Goal: Task Accomplishment & Management: Complete application form

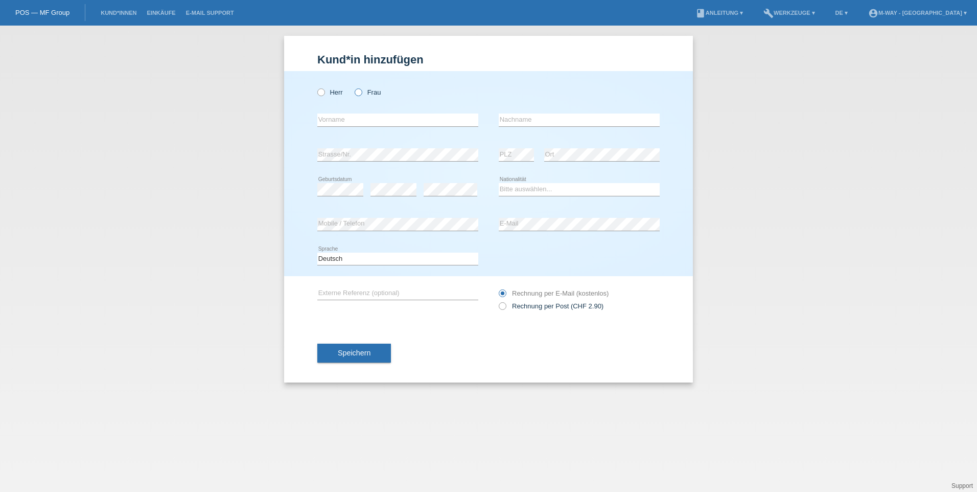
click at [360, 96] on label "Frau" at bounding box center [368, 92] width 26 height 8
click at [360, 95] on input "Frau" at bounding box center [358, 91] width 7 height 7
radio input "true"
click at [366, 120] on input "text" at bounding box center [397, 119] width 161 height 13
type input "Daniela"
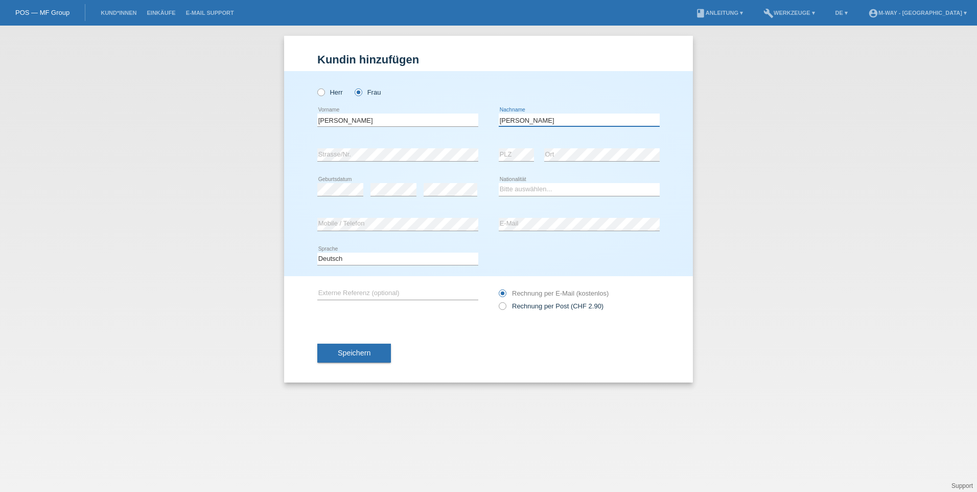
type input "Di [PERSON_NAME]"
click at [388, 147] on div "error Strasse/Nr." at bounding box center [397, 154] width 161 height 35
click at [389, 147] on div "error Strasse/Nr." at bounding box center [397, 154] width 161 height 35
click at [438, 181] on div "error" at bounding box center [451, 189] width 54 height 35
click at [522, 196] on div "Bitte auswählen... Schweiz Deutschland Liechtenstein Österreich ------------ Af…" at bounding box center [579, 189] width 161 height 35
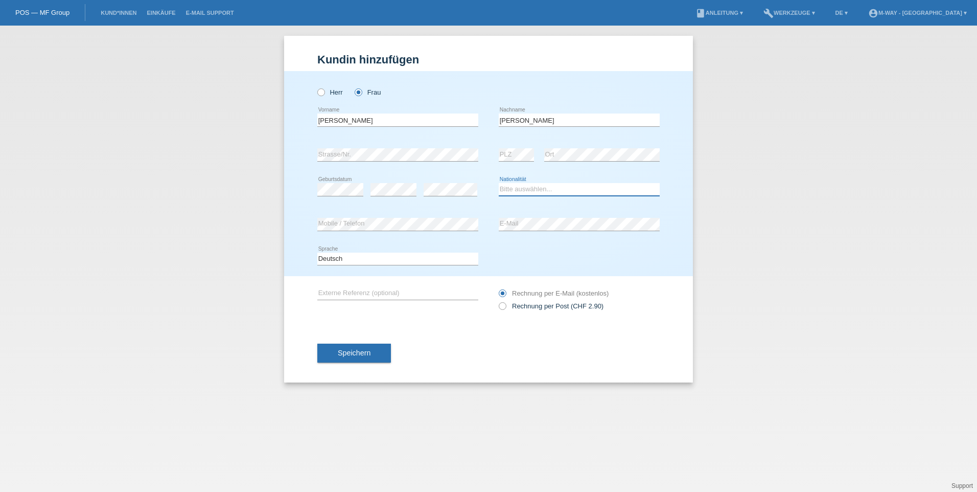
click at [523, 188] on select "Bitte auswählen... Schweiz Deutschland Liechtenstein Österreich ------------ Af…" at bounding box center [579, 189] width 161 height 12
click at [520, 196] on icon at bounding box center [579, 196] width 161 height 1
click at [552, 186] on select "Bitte auswählen... Schweiz Deutschland Liechtenstein Österreich ------------ Af…" at bounding box center [579, 189] width 161 height 12
select select "HR"
click at [499, 183] on select "Bitte auswählen... Schweiz Deutschland Liechtenstein Österreich ------------ Af…" at bounding box center [579, 189] width 161 height 12
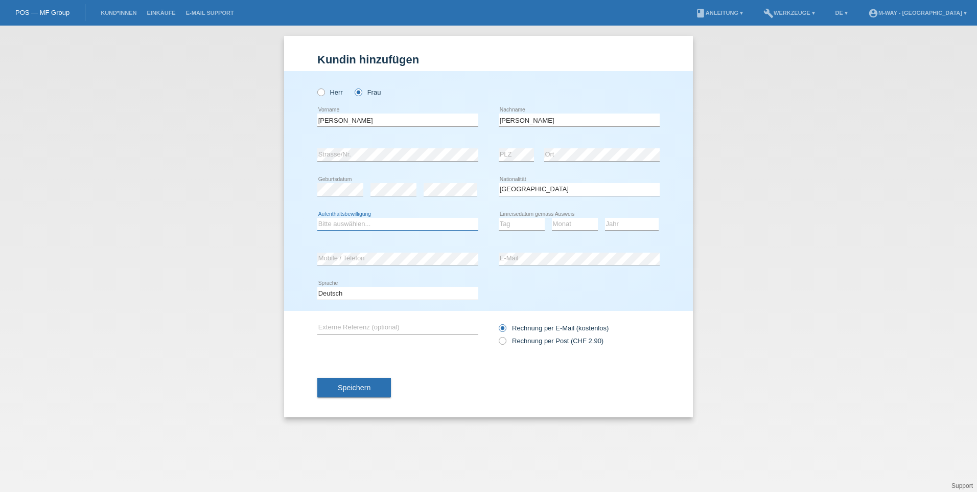
click at [369, 223] on select "Bitte auswählen... C B B - Flüchtlingsstatus Andere" at bounding box center [397, 224] width 161 height 12
select select "C"
click at [317, 218] on select "Bitte auswählen... C B B - Flüchtlingsstatus Andere" at bounding box center [397, 224] width 161 height 12
click at [501, 222] on select "Tag 01 02 03 04 05 06 07 08 09 10 11" at bounding box center [522, 224] width 46 height 12
select select "06"
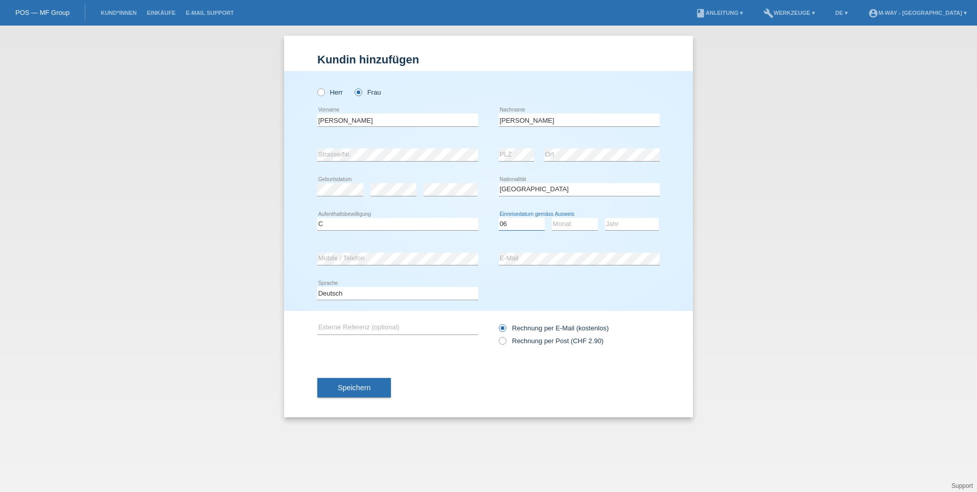
click at [499, 218] on select "Tag 01 02 03 04 05 06 07 08 09 10 11" at bounding box center [522, 224] width 46 height 12
click at [563, 223] on select "Monat 01 02 03 04 05 06 07 08 09 10 11" at bounding box center [575, 224] width 46 height 12
select select "11"
click at [552, 218] on select "Monat 01 02 03 04 05 06 07 08 09 10 11" at bounding box center [575, 224] width 46 height 12
click at [621, 218] on select "Jahr 2025 2024 2023 2022 2021 2020 2019 2018 2017 2016 2015 2014 2013 2012 2011…" at bounding box center [632, 224] width 54 height 12
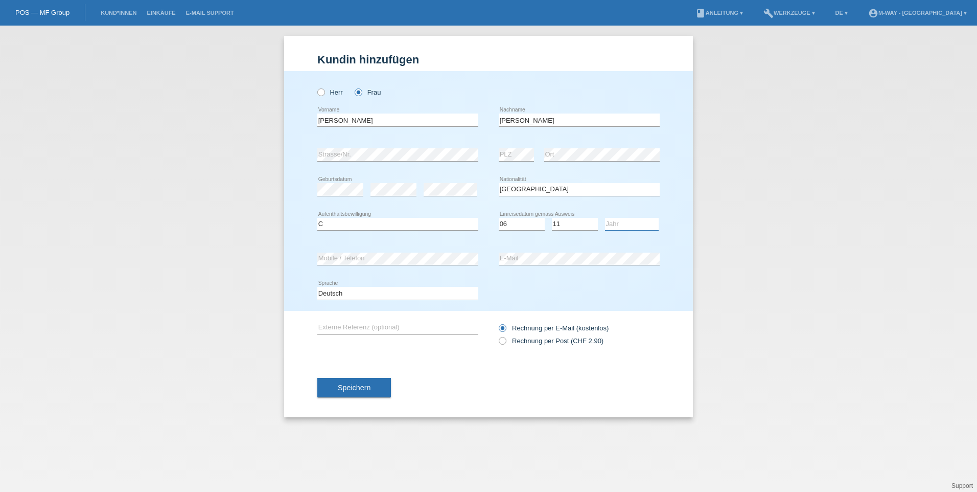
select select "1991"
click at [605, 218] on select "Jahr 2025 2024 2023 2022 2021 2020 2019 2018 2017 2016 2015 2014 2013 2012 2011…" at bounding box center [632, 224] width 54 height 12
click at [332, 120] on input "Daniela" at bounding box center [397, 119] width 161 height 13
type input "Danijela"
click at [587, 279] on div "Deutsch Français Italiano English error Sprache" at bounding box center [488, 293] width 342 height 35
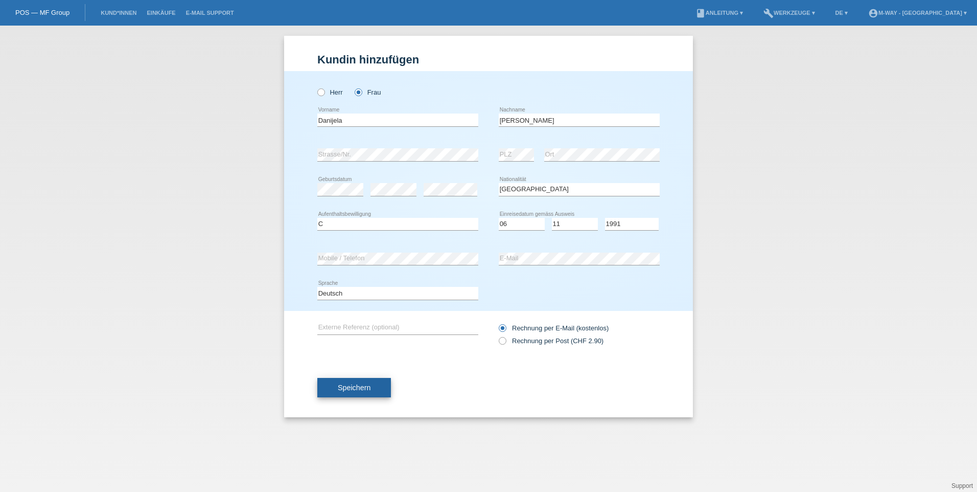
click at [382, 390] on button "Speichern" at bounding box center [354, 387] width 74 height 19
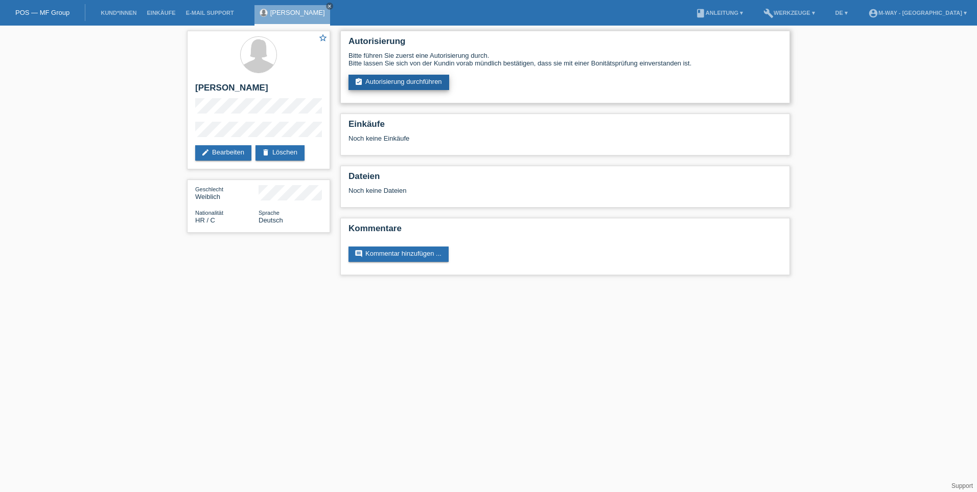
click at [393, 81] on link "assignment_turned_in Autorisierung durchführen" at bounding box center [399, 82] width 101 height 15
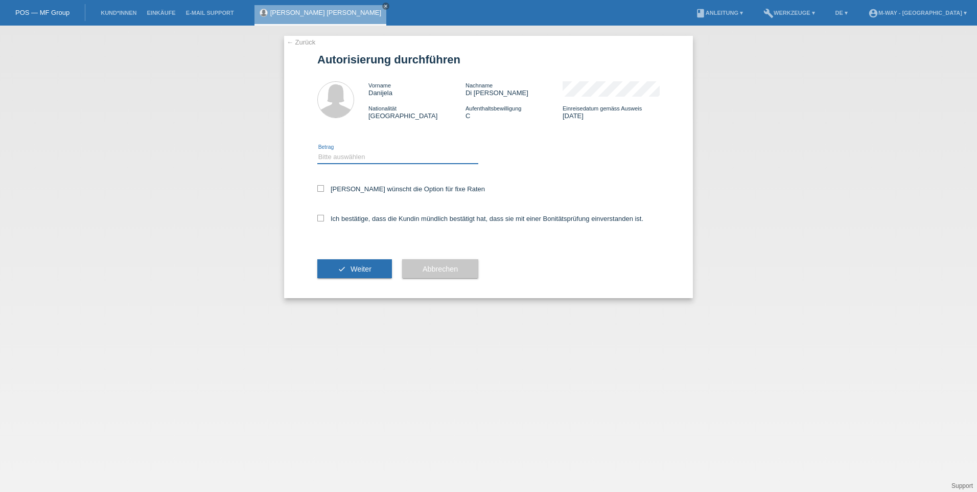
click at [366, 154] on select "Bitte auswählen CHF 1.00 - CHF 499.00 CHF 500.00 - CHF 1'999.00 CHF 2'000.00 - …" at bounding box center [397, 157] width 161 height 12
select select "3"
click at [317, 151] on select "Bitte auswählen CHF 1.00 - CHF 499.00 CHF 500.00 - CHF 1'999.00 CHF 2'000.00 - …" at bounding box center [397, 157] width 161 height 12
click at [326, 181] on div "Kundin wünscht die Option für fixe Raten" at bounding box center [488, 190] width 342 height 30
click at [323, 189] on icon at bounding box center [320, 188] width 7 height 7
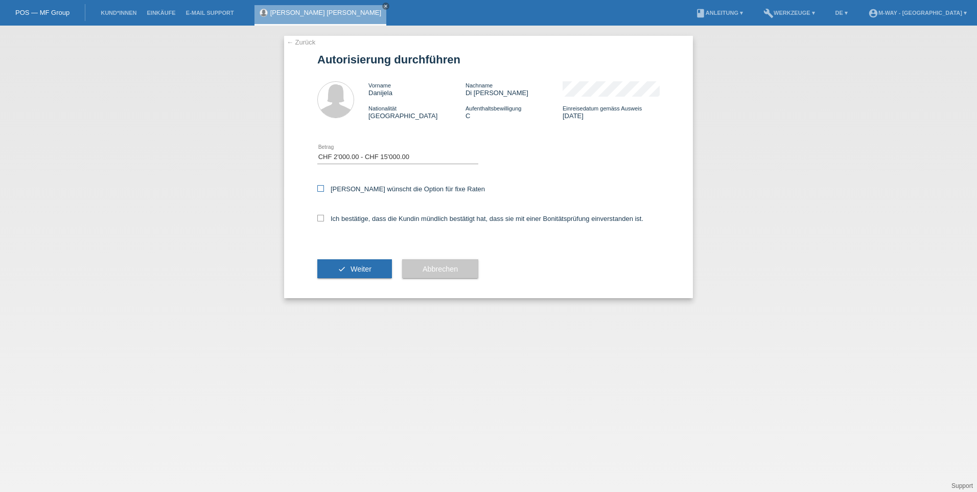
click at [323, 189] on input "Kundin wünscht die Option für fixe Raten" at bounding box center [320, 188] width 7 height 7
checkbox input "true"
click at [321, 221] on label "Ich bestätige, dass die Kundin mündlich bestätigt hat, dass sie mit einer Bonit…" at bounding box center [480, 219] width 326 height 8
click at [321, 221] on input "Ich bestätige, dass die Kundin mündlich bestätigt hat, dass sie mit einer Bonit…" at bounding box center [320, 218] width 7 height 7
checkbox input "true"
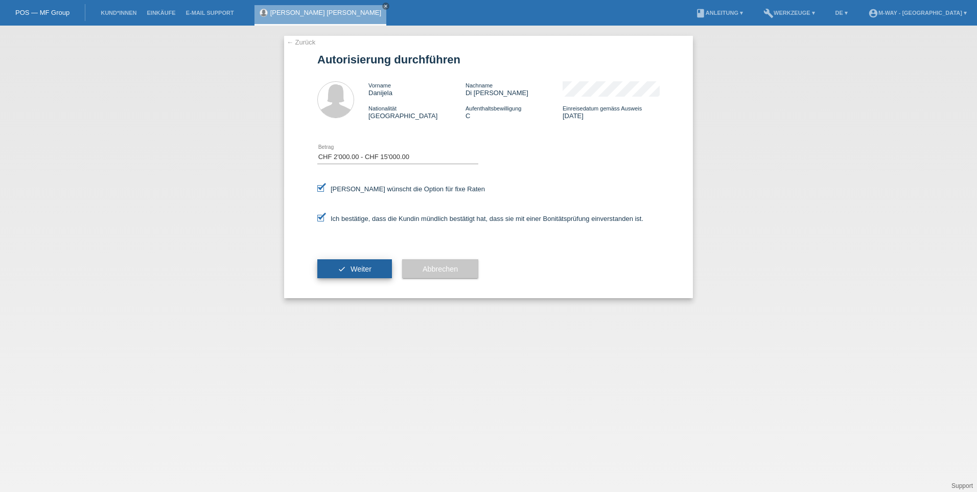
click at [346, 267] on button "check Weiter" at bounding box center [354, 268] width 75 height 19
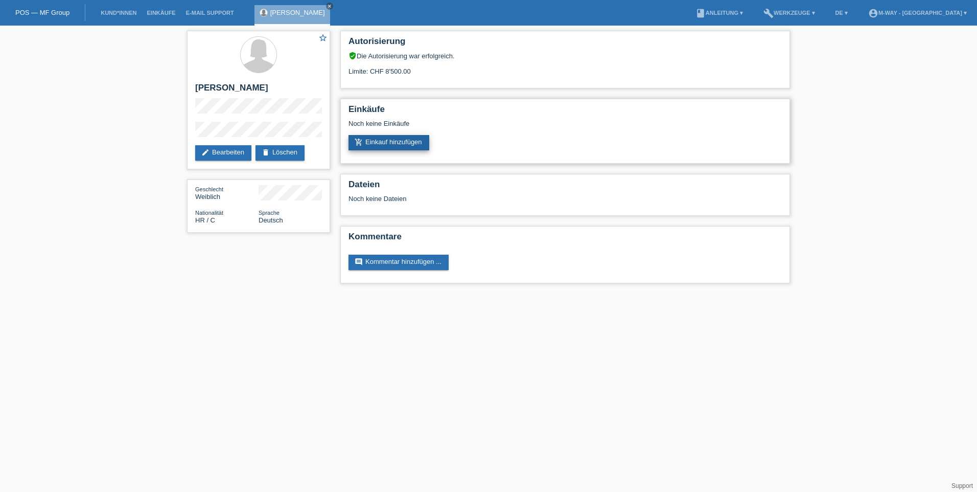
click at [400, 145] on link "add_shopping_cart Einkauf hinzufügen" at bounding box center [389, 142] width 81 height 15
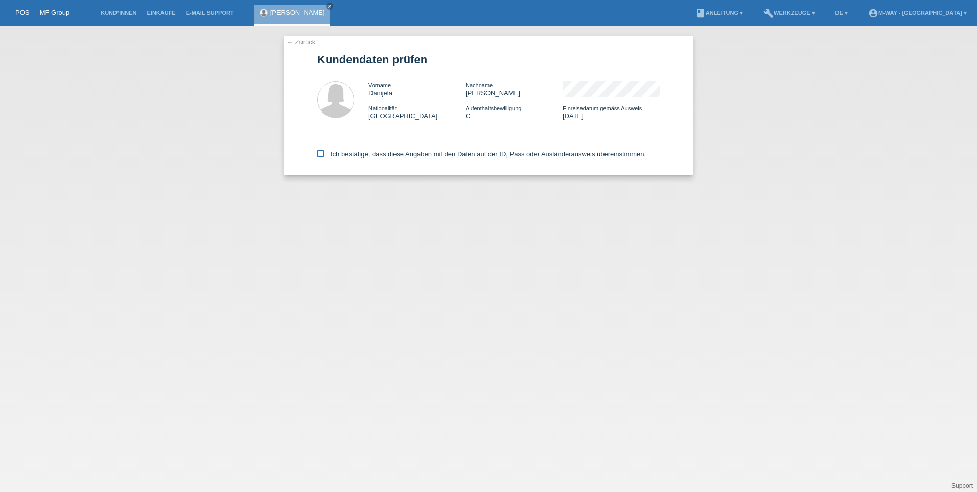
click at [319, 157] on icon at bounding box center [320, 153] width 7 height 7
click at [319, 157] on input "Ich bestätige, dass diese Angaben mit den Daten auf der ID, Pass oder Ausländer…" at bounding box center [320, 153] width 7 height 7
checkbox input "true"
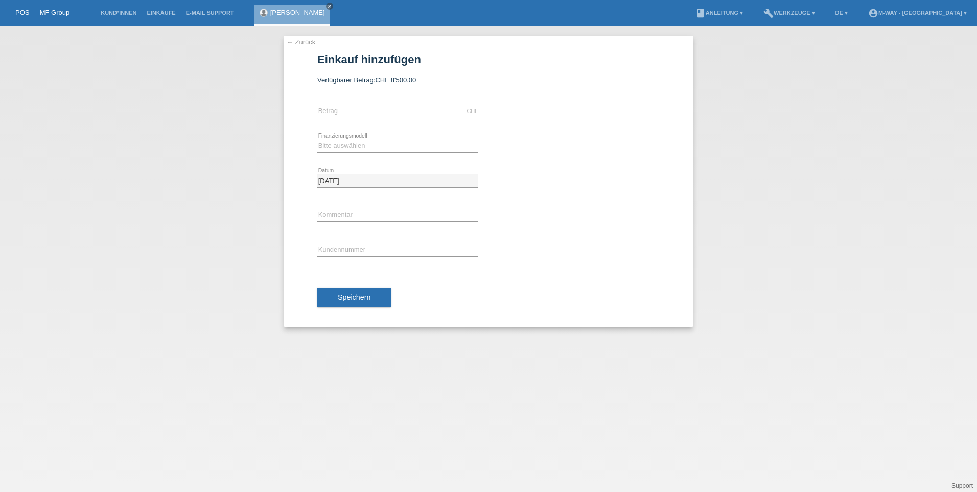
click at [387, 121] on div "CHF error [GEOGRAPHIC_DATA]" at bounding box center [397, 111] width 161 height 35
click at [388, 110] on input "text" at bounding box center [397, 111] width 161 height 13
type input "2699.10"
click at [386, 141] on select "Bitte auswählen Fixe Raten Kauf auf Rechnung mit Teilzahlungsoption" at bounding box center [397, 146] width 161 height 12
select select "77"
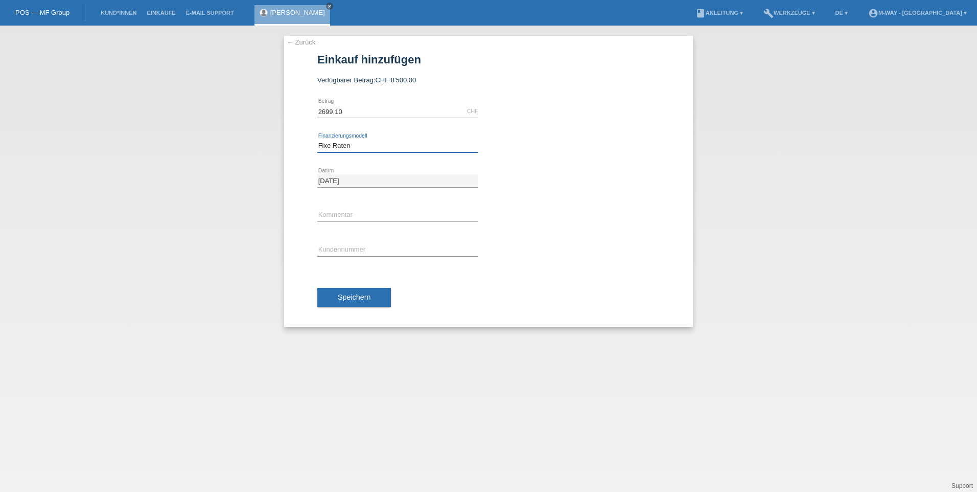
click at [317, 140] on select "Bitte auswählen Fixe Raten Kauf auf Rechnung mit Teilzahlungsoption" at bounding box center [397, 146] width 161 height 12
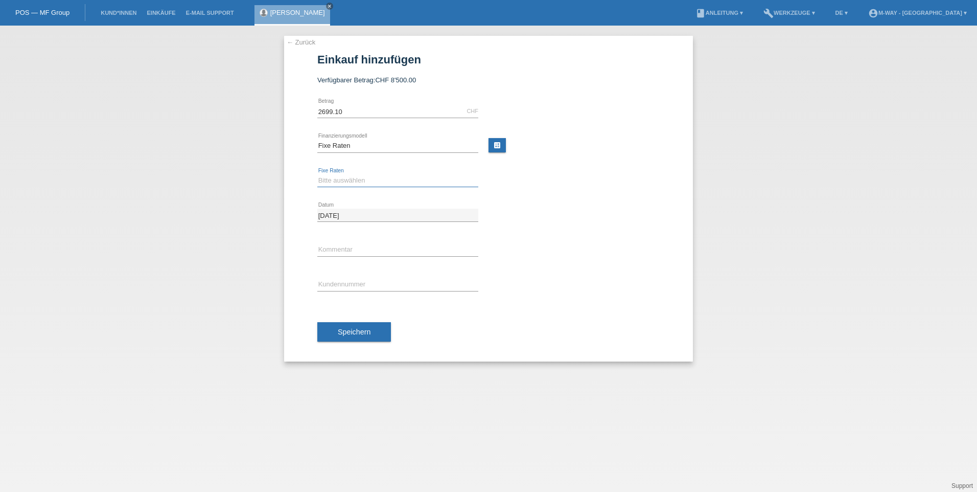
click at [384, 177] on select "Bitte auswählen 4 Raten 5 Raten 6 Raten 7 Raten 8 Raten 9 Raten 10 Raten 11 Rat…" at bounding box center [397, 180] width 161 height 12
select select "202"
click at [317, 174] on select "Bitte auswählen 4 Raten 5 Raten 6 Raten 7 Raten 8 Raten 9 Raten 10 Raten 11 Rat…" at bounding box center [397, 180] width 161 height 12
click at [386, 281] on input "text" at bounding box center [397, 284] width 161 height 13
type input "C124244"
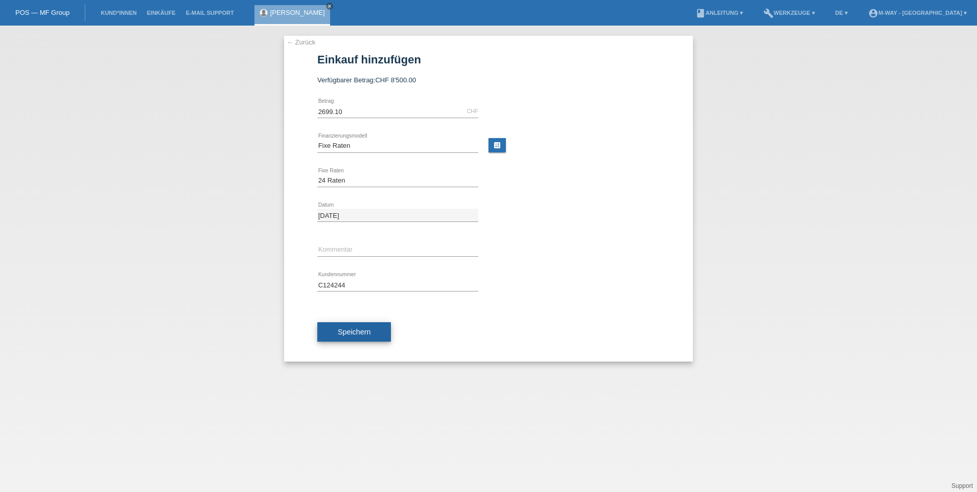
click at [377, 328] on button "Speichern" at bounding box center [354, 331] width 74 height 19
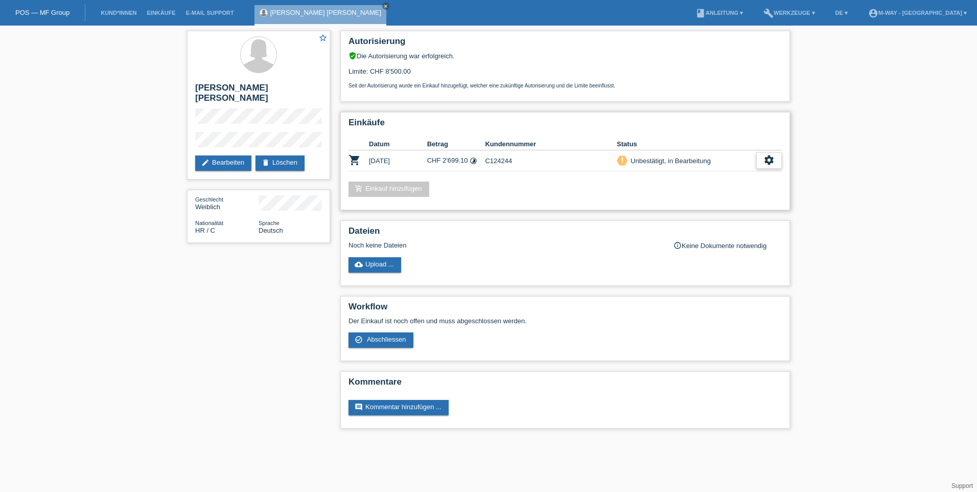
click at [767, 165] on icon "settings" at bounding box center [769, 159] width 11 height 11
click at [712, 190] on span "AGB herunterladen" at bounding box center [695, 192] width 60 height 12
click at [775, 162] on div "settings" at bounding box center [769, 160] width 26 height 16
click at [727, 208] on div "check_circle_outline Abschliessen" at bounding box center [733, 207] width 165 height 15
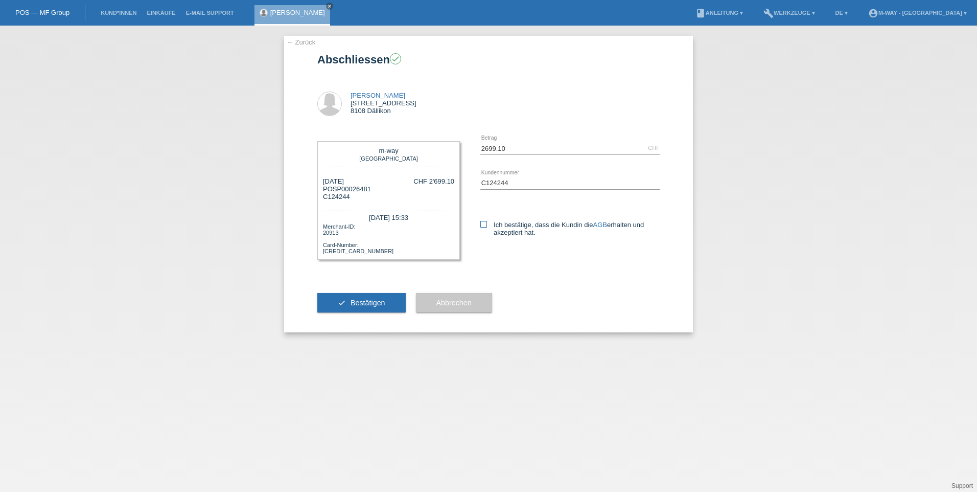
click at [480, 226] on icon at bounding box center [483, 224] width 7 height 7
click at [480, 226] on input "Ich bestätige, dass die Kundin die AGB erhalten und akzeptiert hat." at bounding box center [483, 224] width 7 height 7
checkbox input "true"
click at [367, 310] on button "check Bestätigen" at bounding box center [361, 302] width 88 height 19
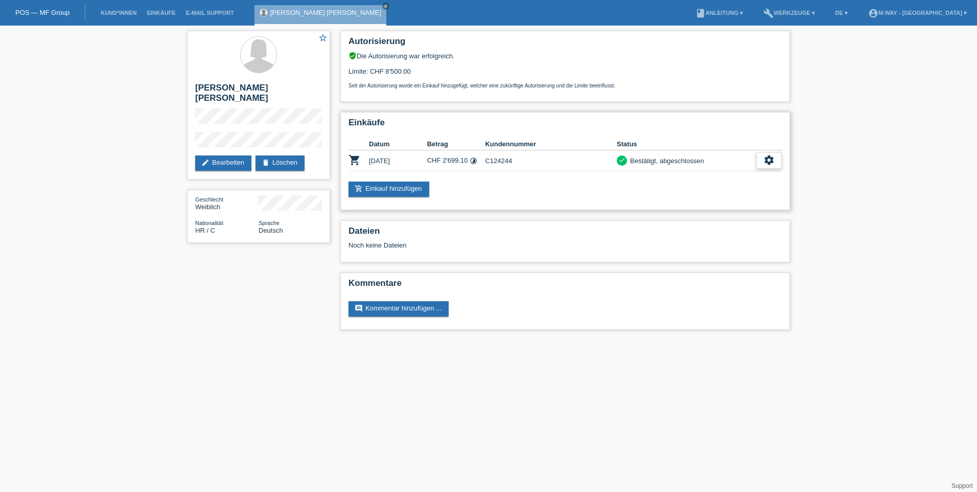
click at [765, 159] on icon "settings" at bounding box center [769, 159] width 11 height 11
click at [736, 204] on span "Quittung herunterladen" at bounding box center [731, 207] width 71 height 12
click at [876, 201] on div "star_border [PERSON_NAME] [PERSON_NAME] edit Bearbeiten delete Löschen Geschlec…" at bounding box center [488, 183] width 977 height 314
